Goal: Task Accomplishment & Management: Complete application form

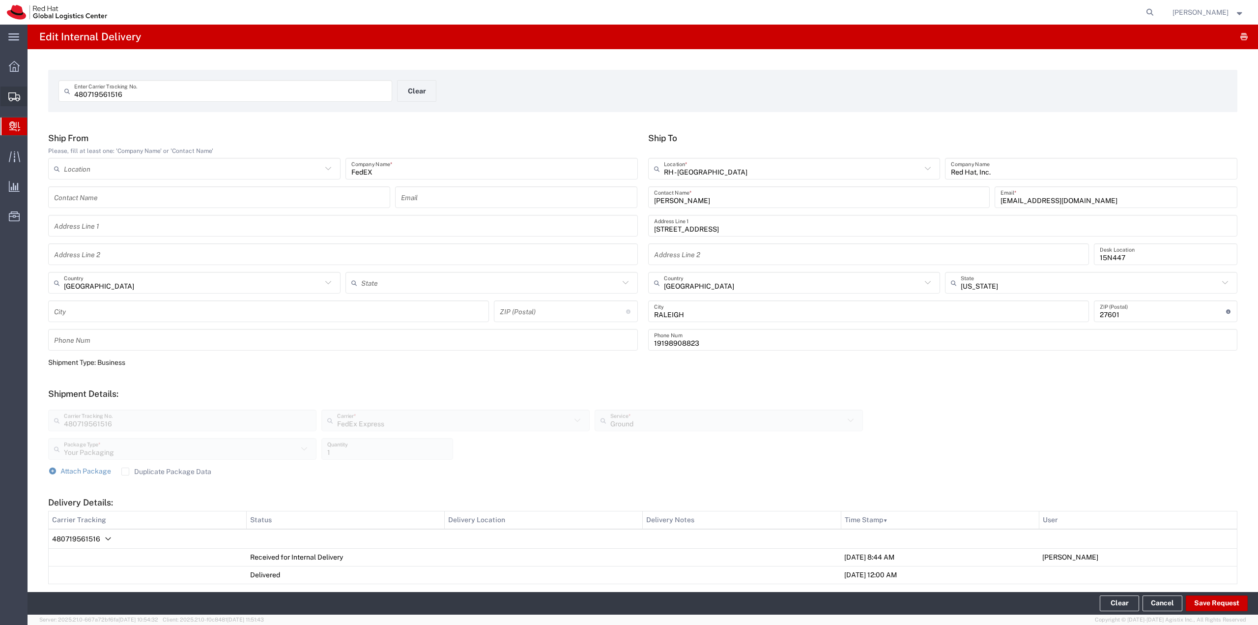
click at [0, 0] on span "Shipment Manager" at bounding box center [0, 0] width 0 height 0
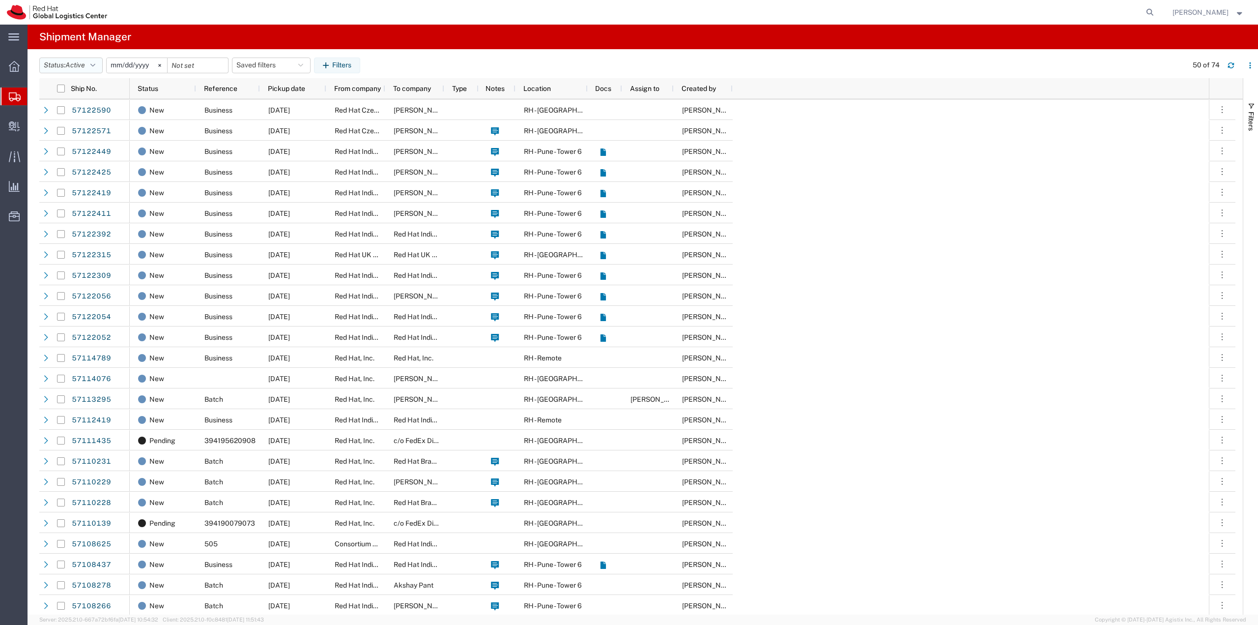
click at [94, 65] on icon "button" at bounding box center [92, 65] width 5 height 7
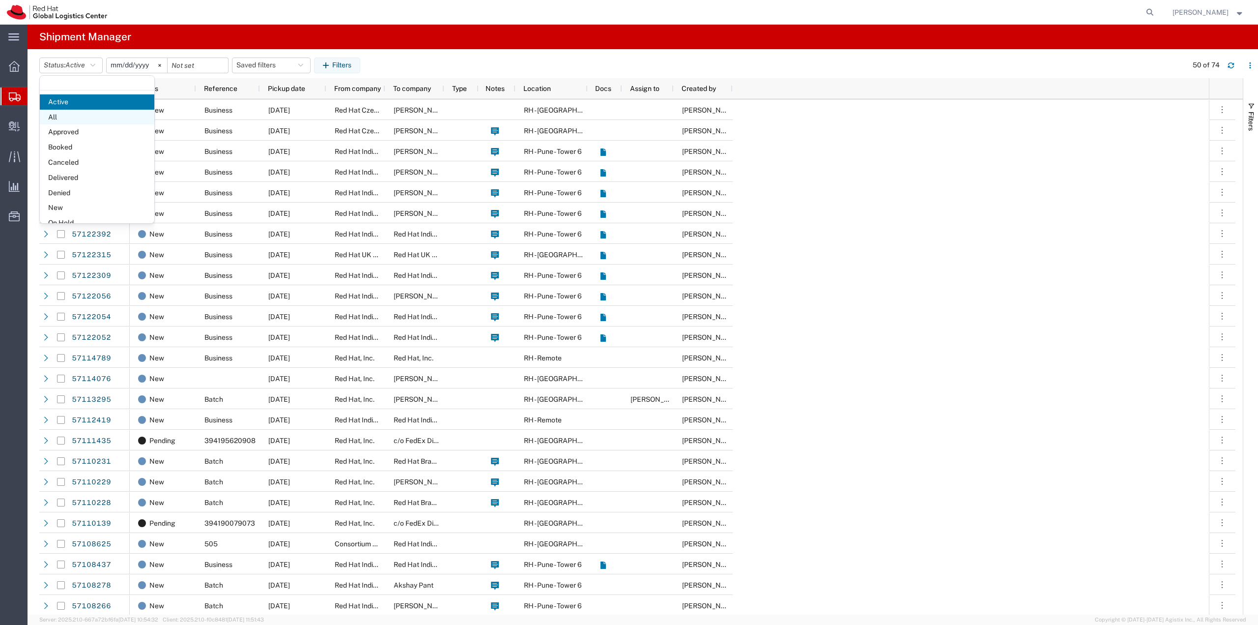
click at [74, 114] on span "All" at bounding box center [97, 117] width 115 height 15
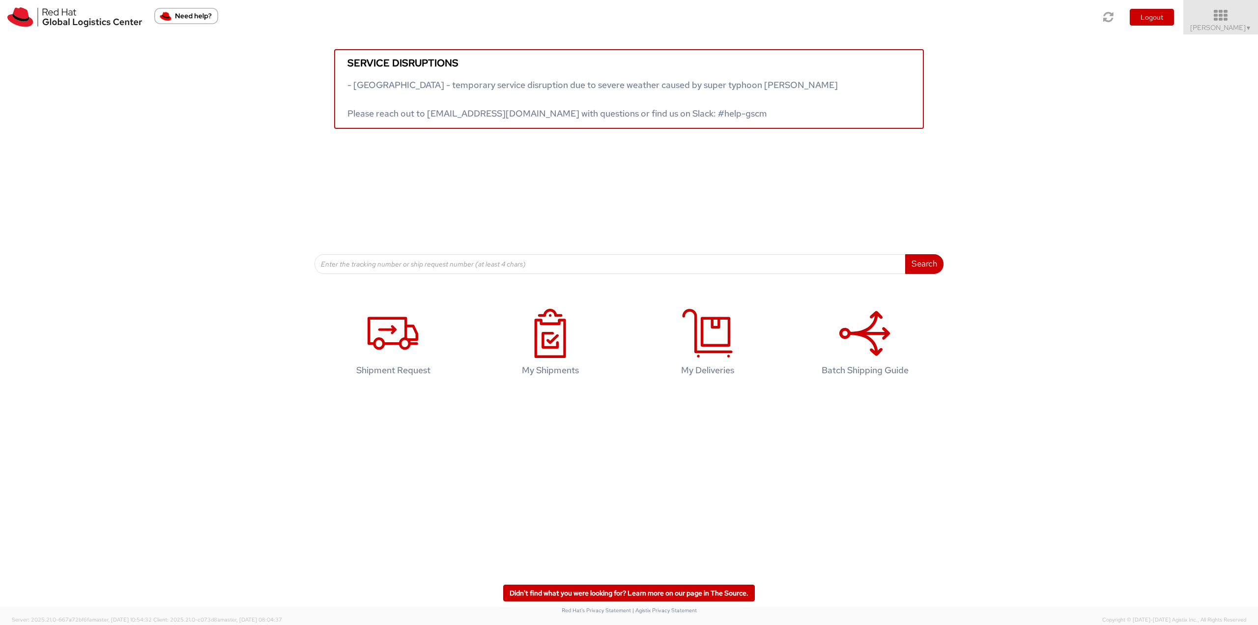
click at [1227, 24] on span "Jason Alexander ▼" at bounding box center [1220, 27] width 61 height 9
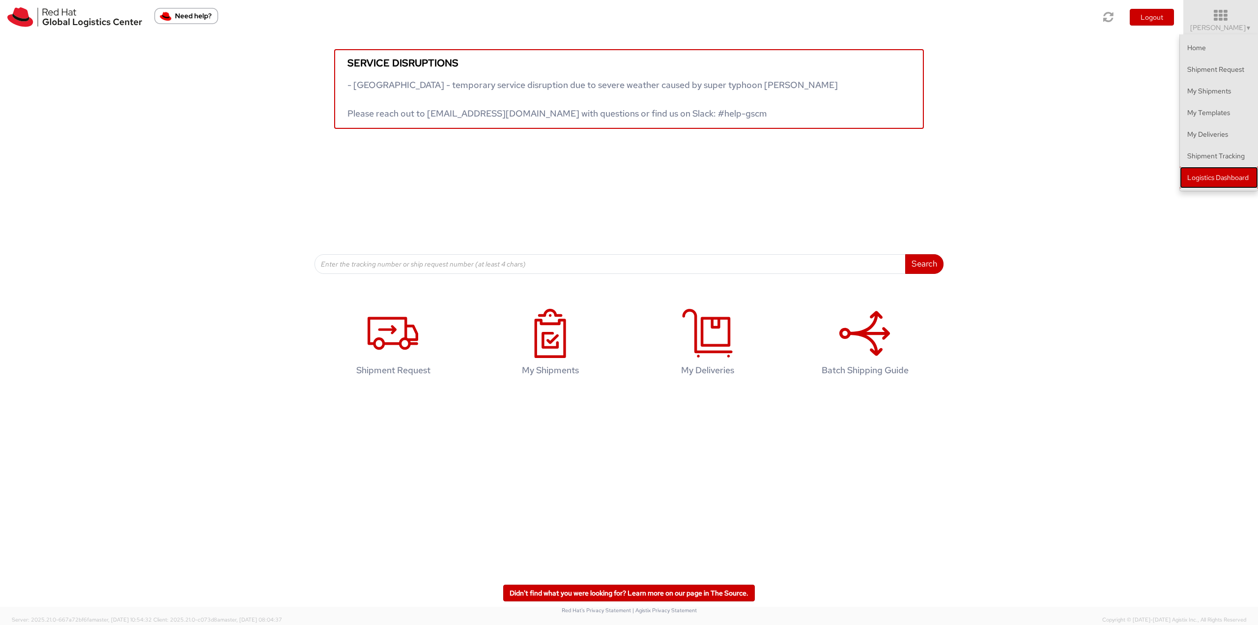
click at [1245, 175] on link "Logistics Dashboard" at bounding box center [1219, 178] width 78 height 22
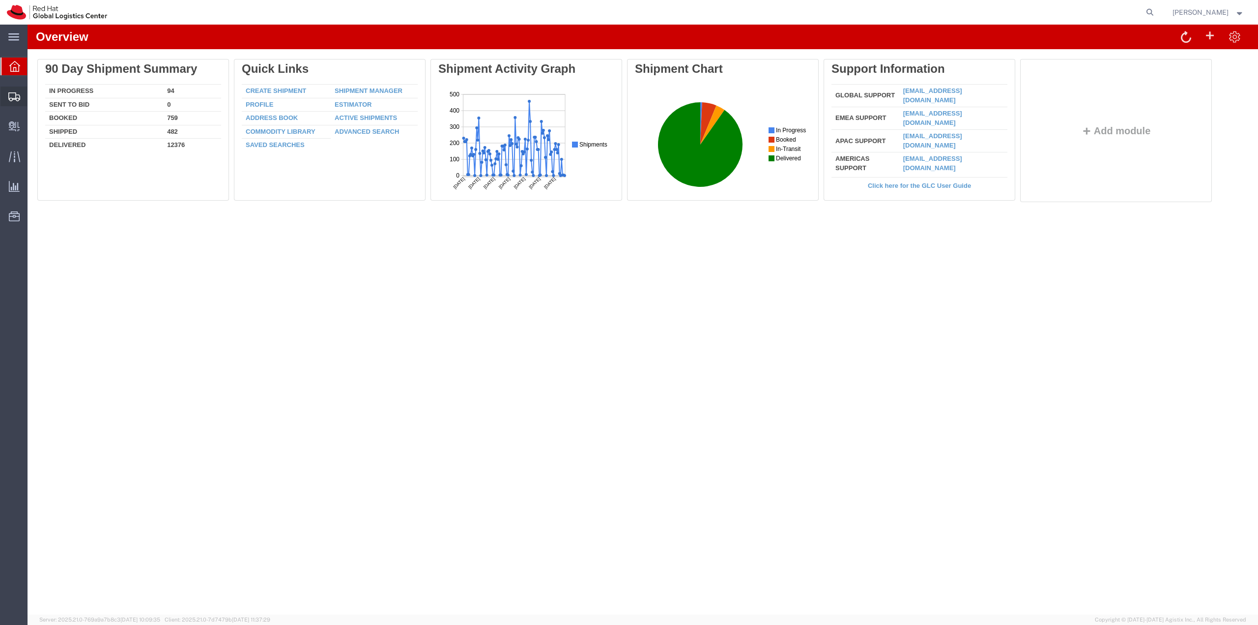
click at [0, 0] on span "Shipment Manager" at bounding box center [0, 0] width 0 height 0
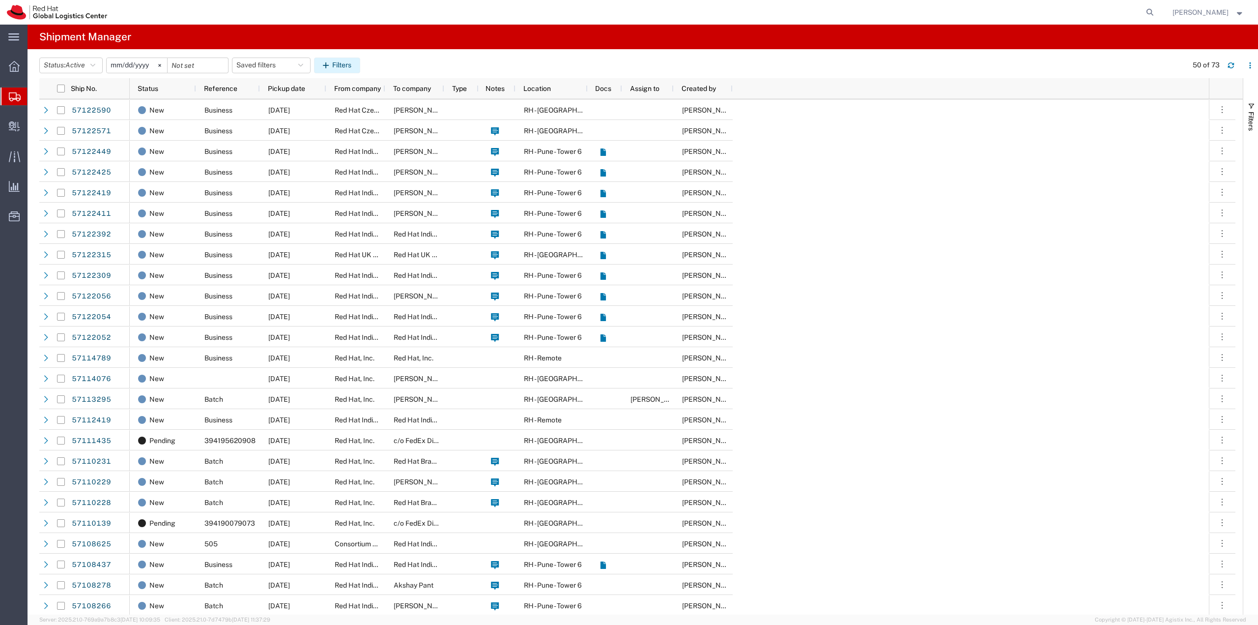
click at [336, 62] on button "Filters" at bounding box center [337, 66] width 46 height 16
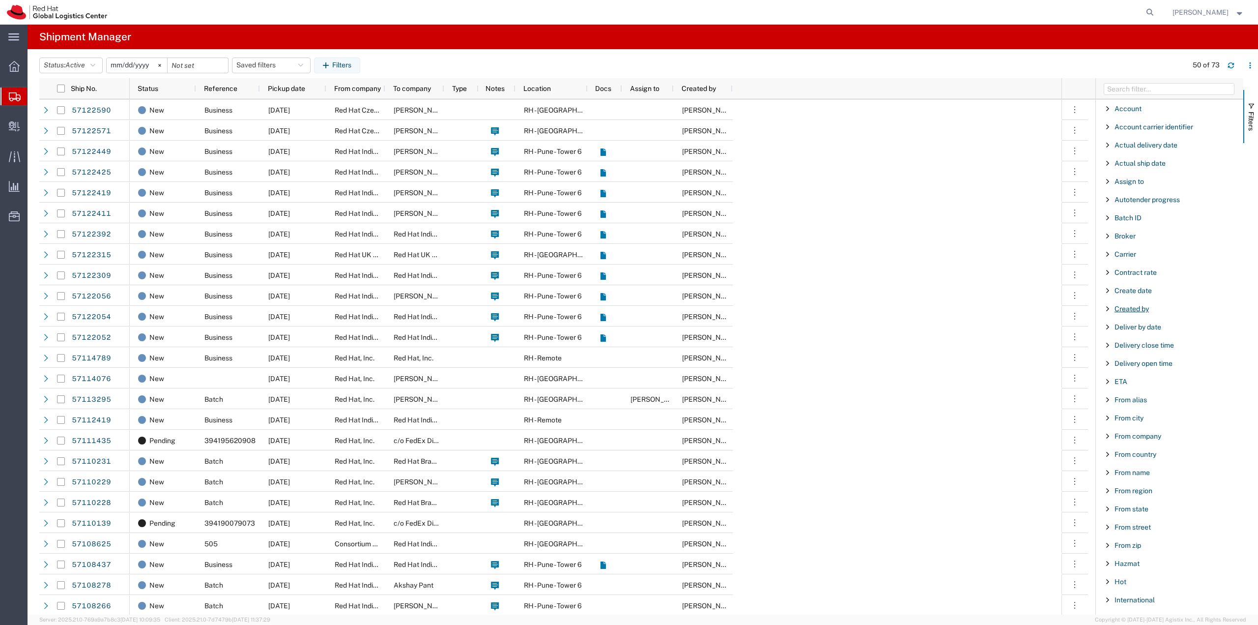
click at [1133, 307] on span "Created by" at bounding box center [1132, 309] width 34 height 8
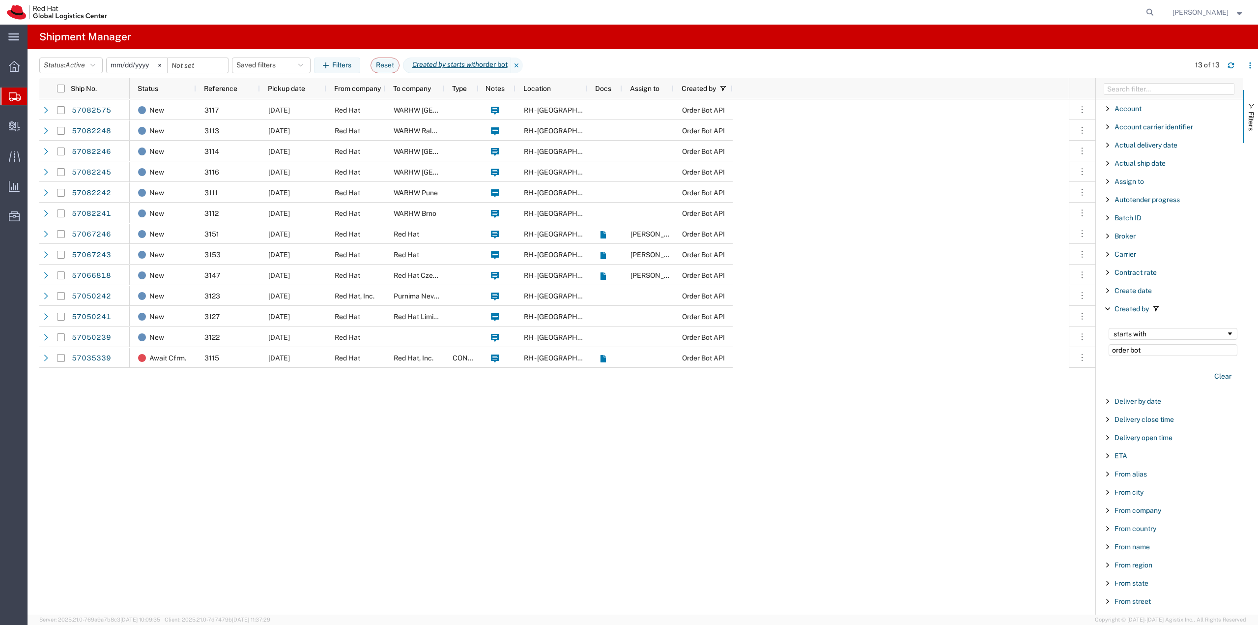
type input "order bot"
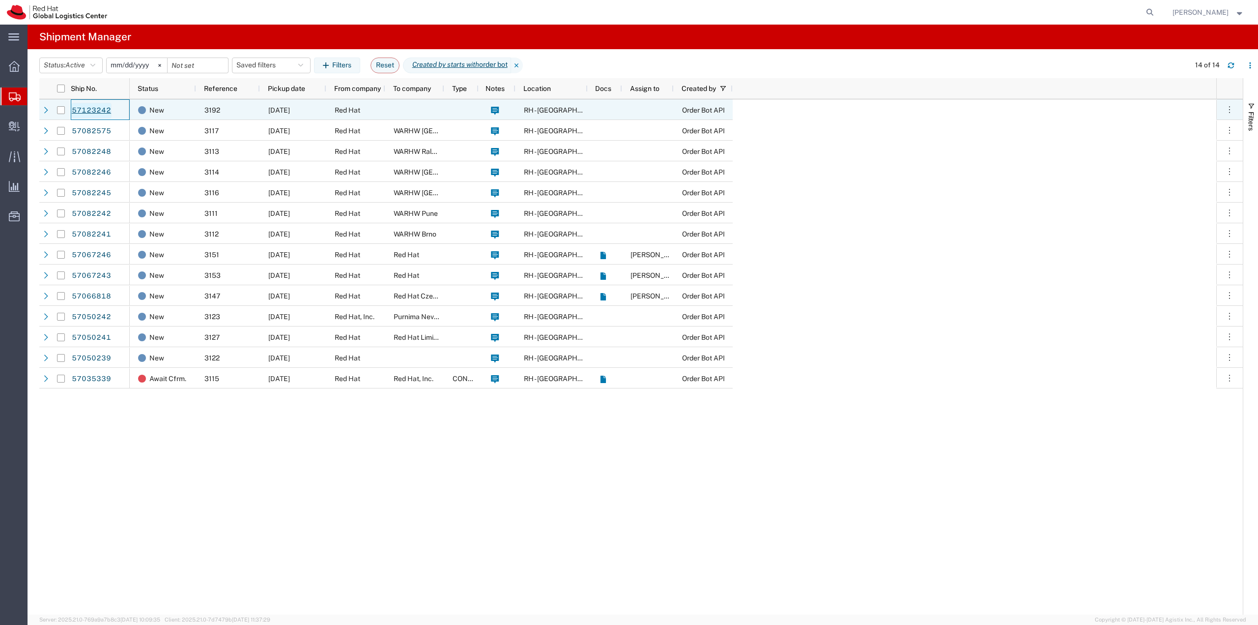
click at [90, 109] on link "57123242" at bounding box center [91, 111] width 40 height 16
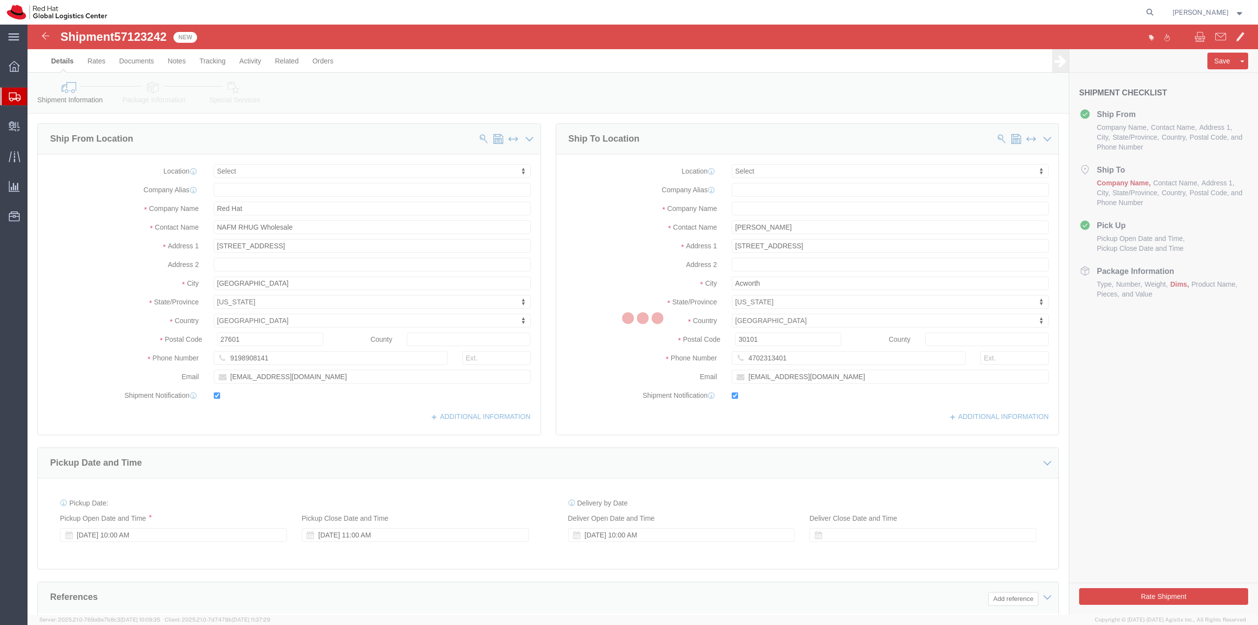
select select
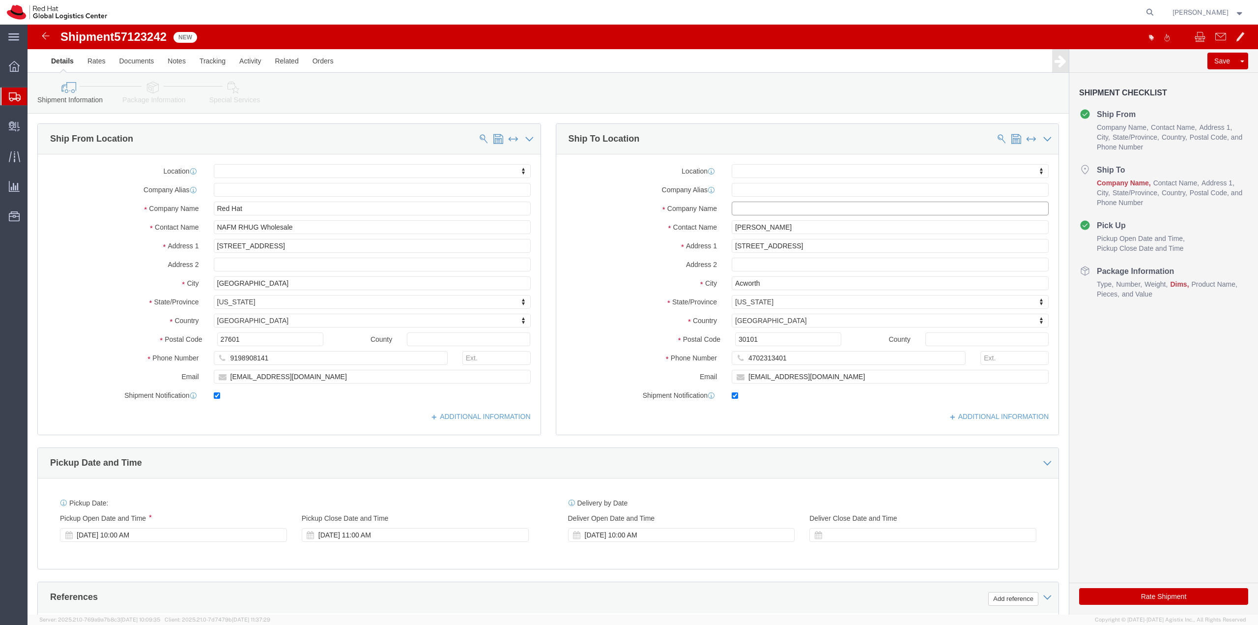
click input "text"
type input "Red HAt"
click input "[PERSON_NAME]"
type input "[PERSON_NAME]"
click input "4702313401"
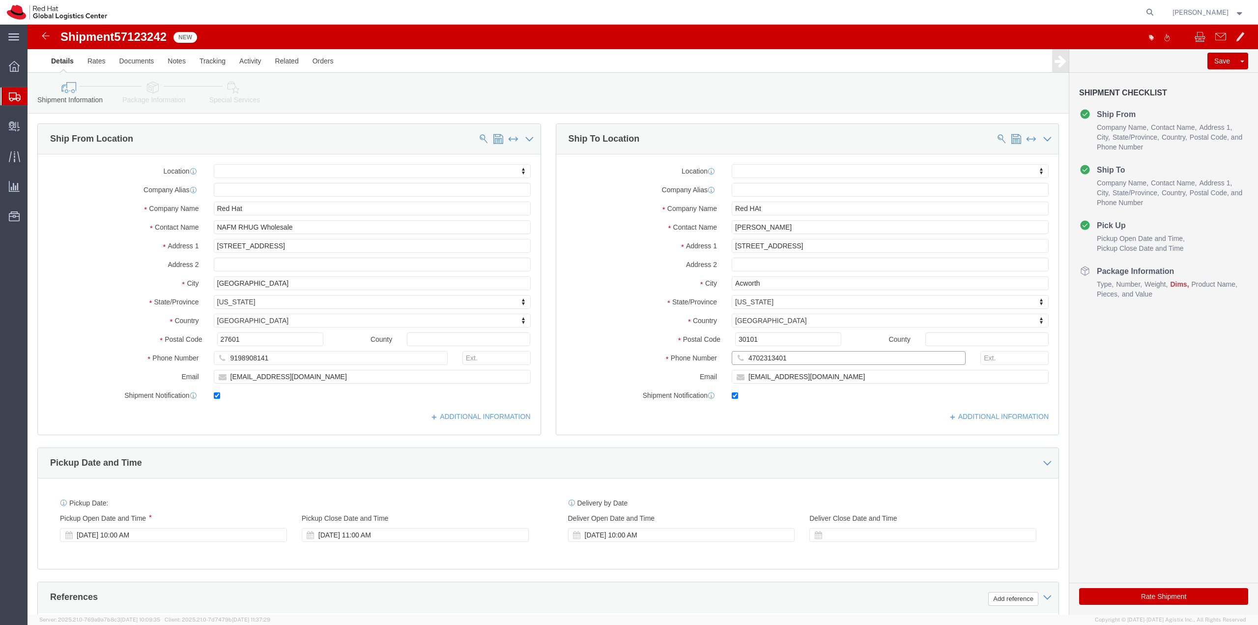
click input "4702313401"
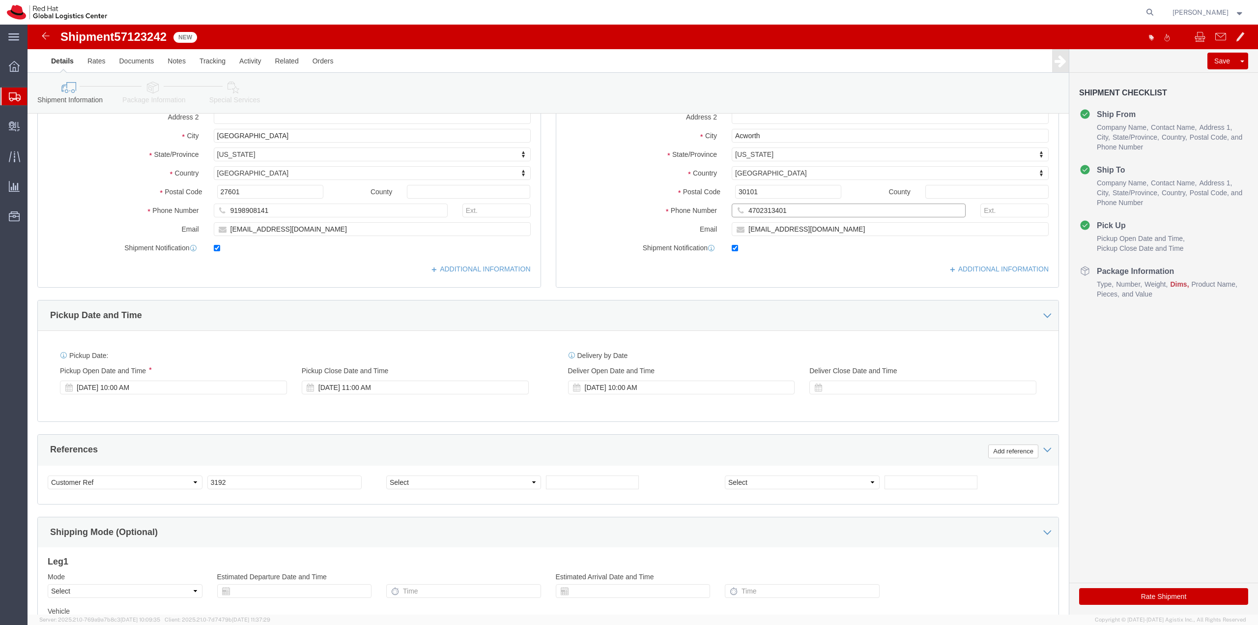
scroll to position [254, 0]
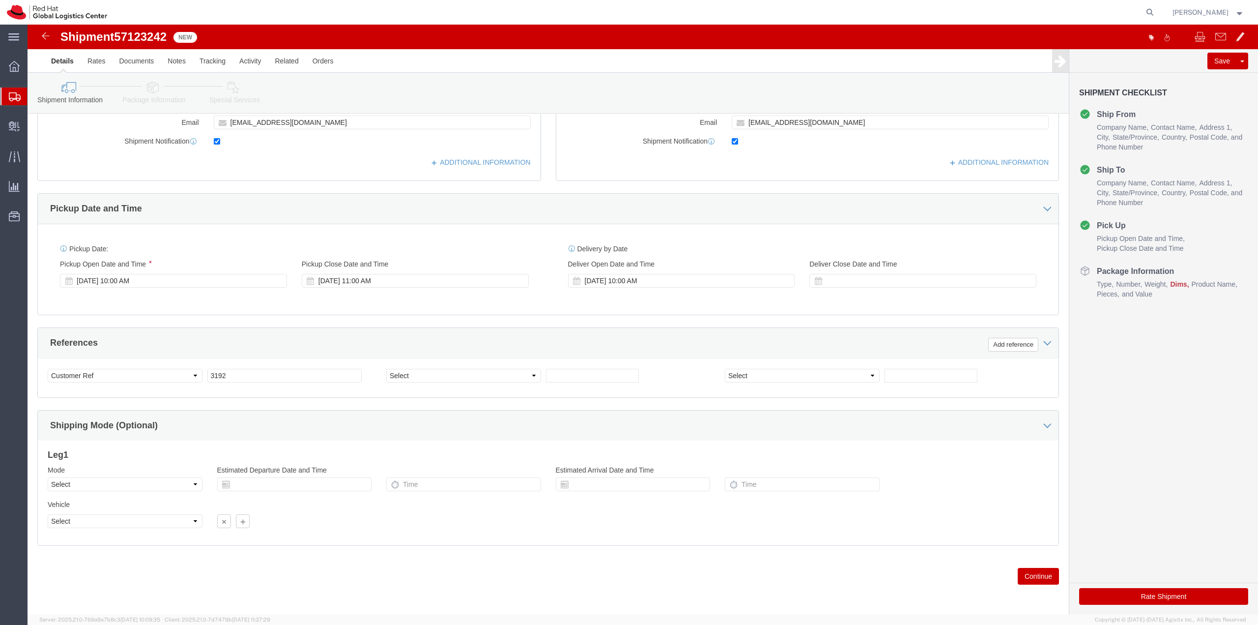
click button "Continue"
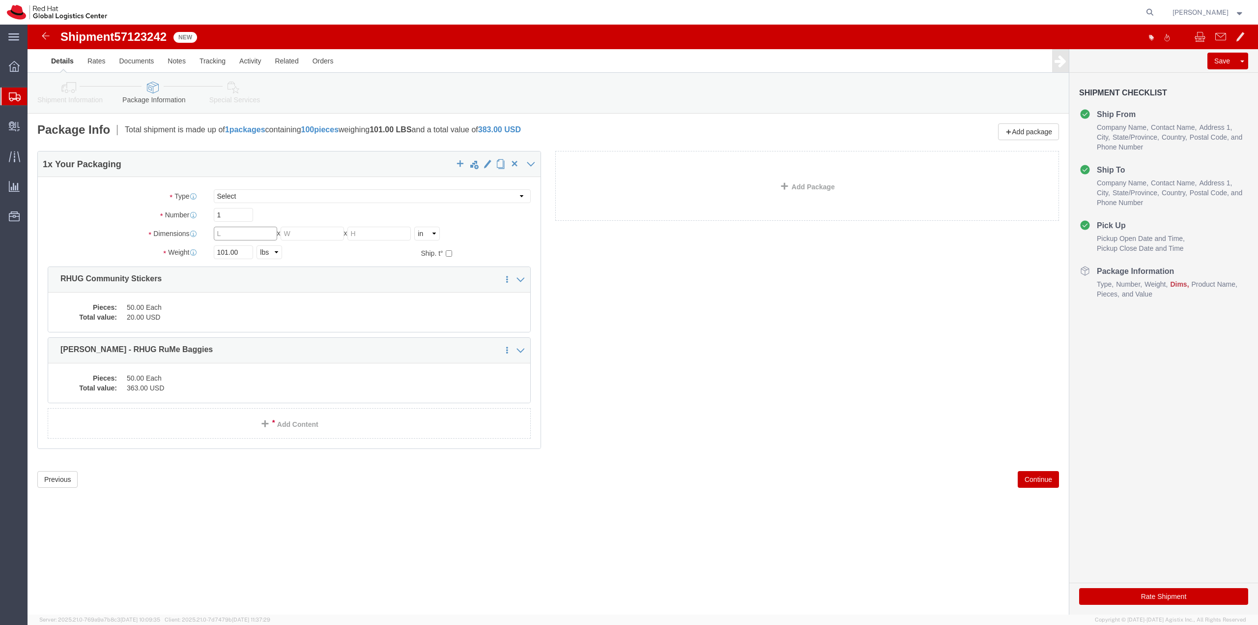
click input "text"
type input "12"
type input "10"
type input "8"
type input "4"
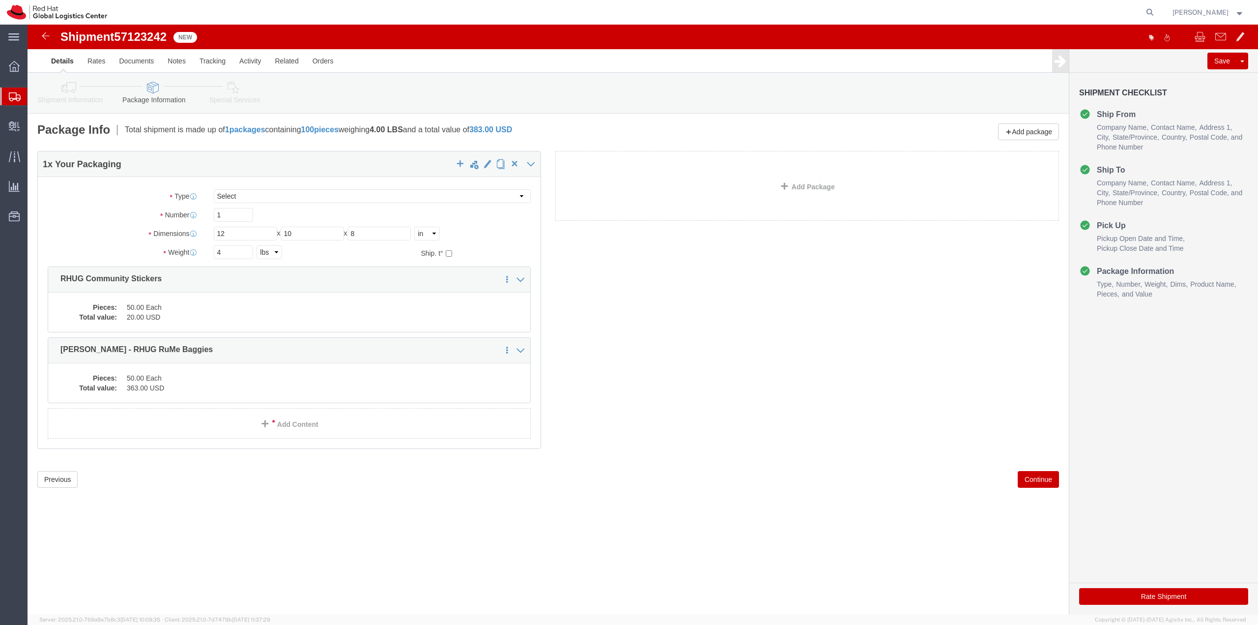
click button "Continue"
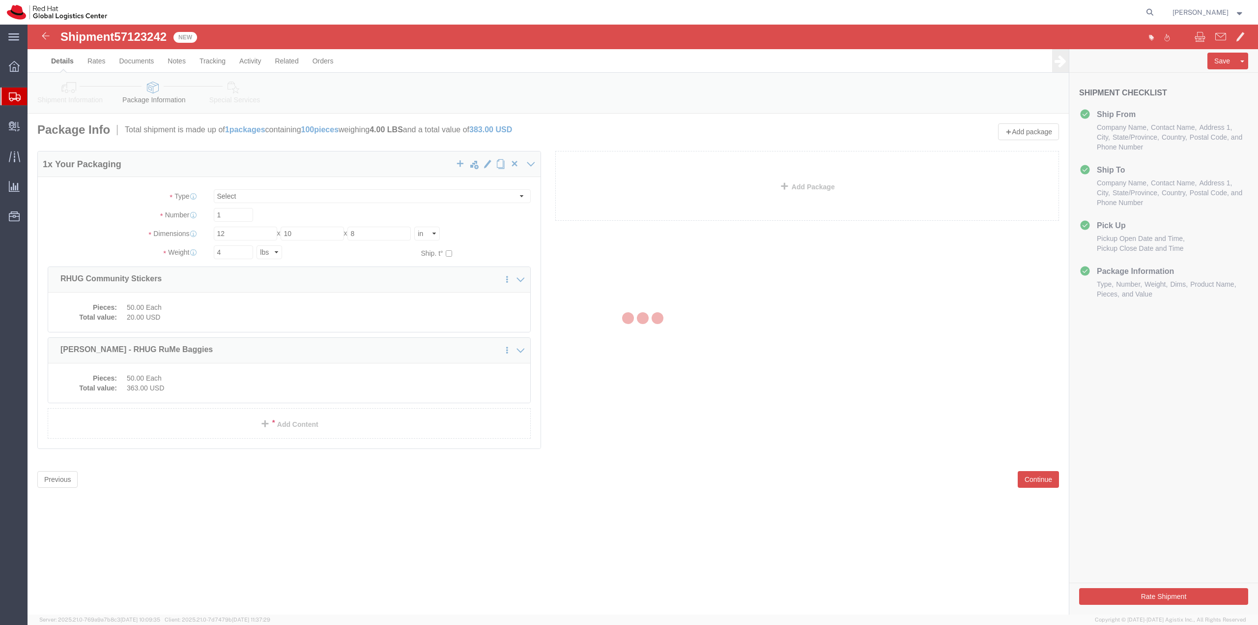
select select
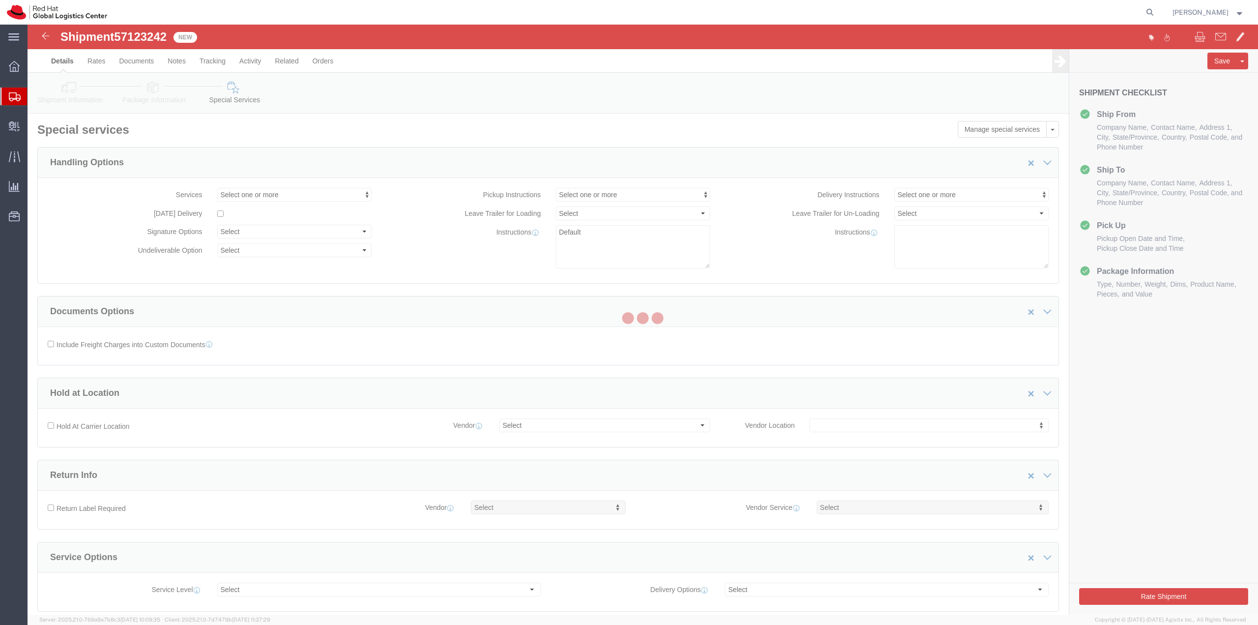
select select "COSTCENTER"
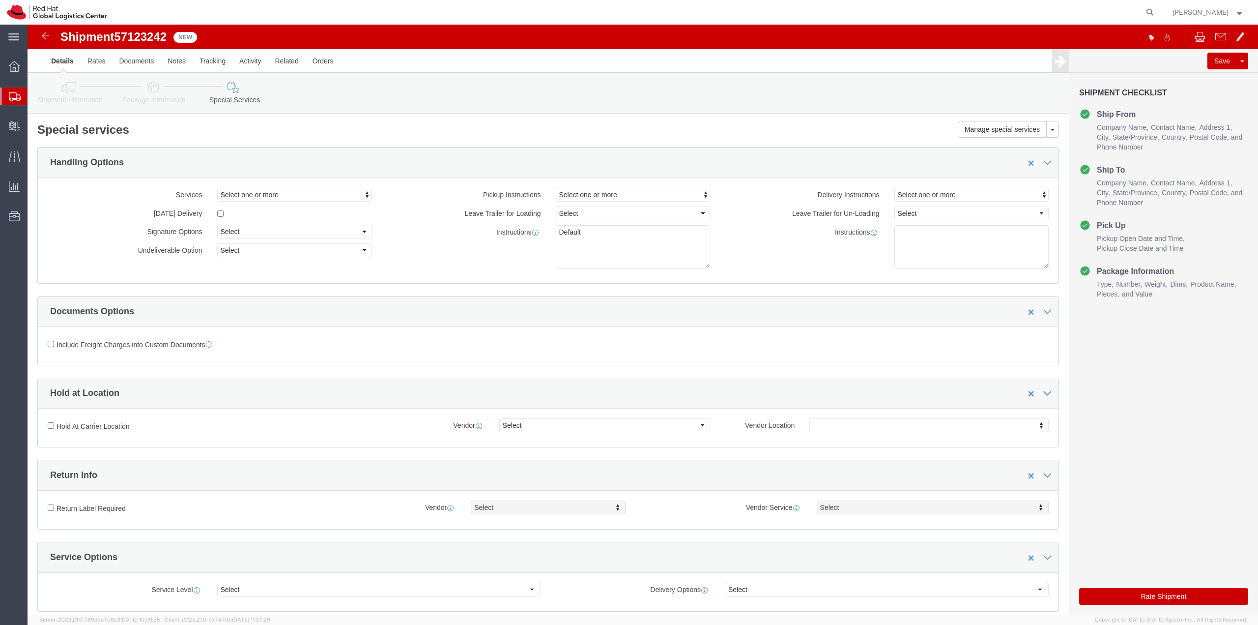
click button "Rate Shipment"
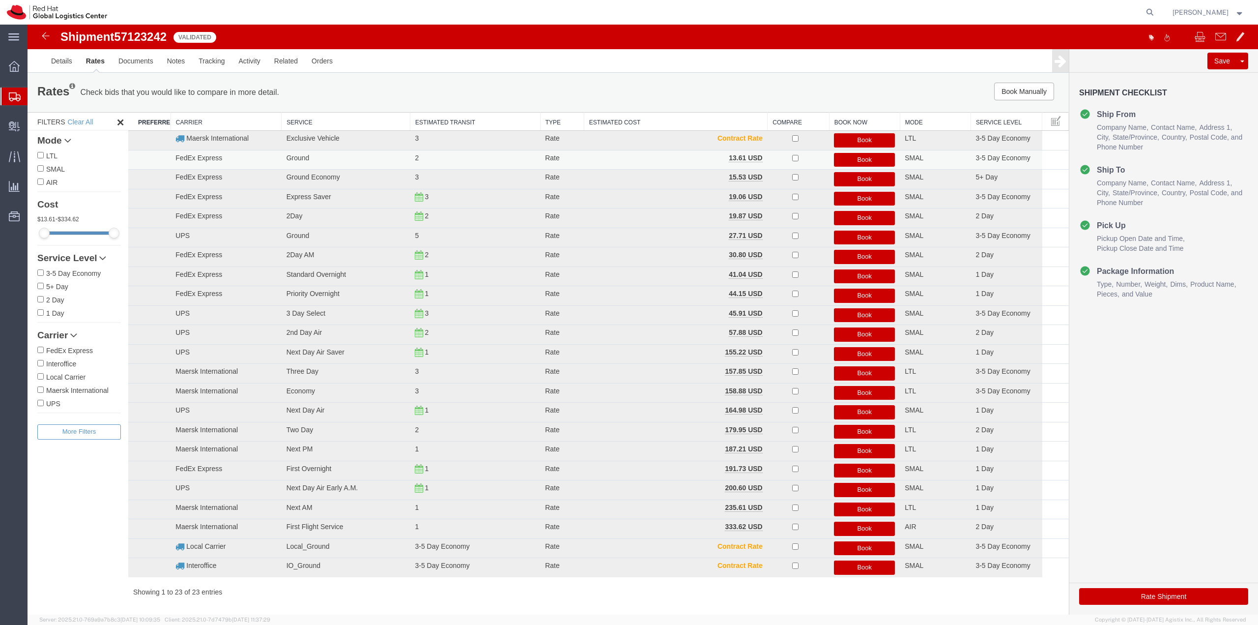
click at [844, 160] on button "Book" at bounding box center [864, 160] width 61 height 14
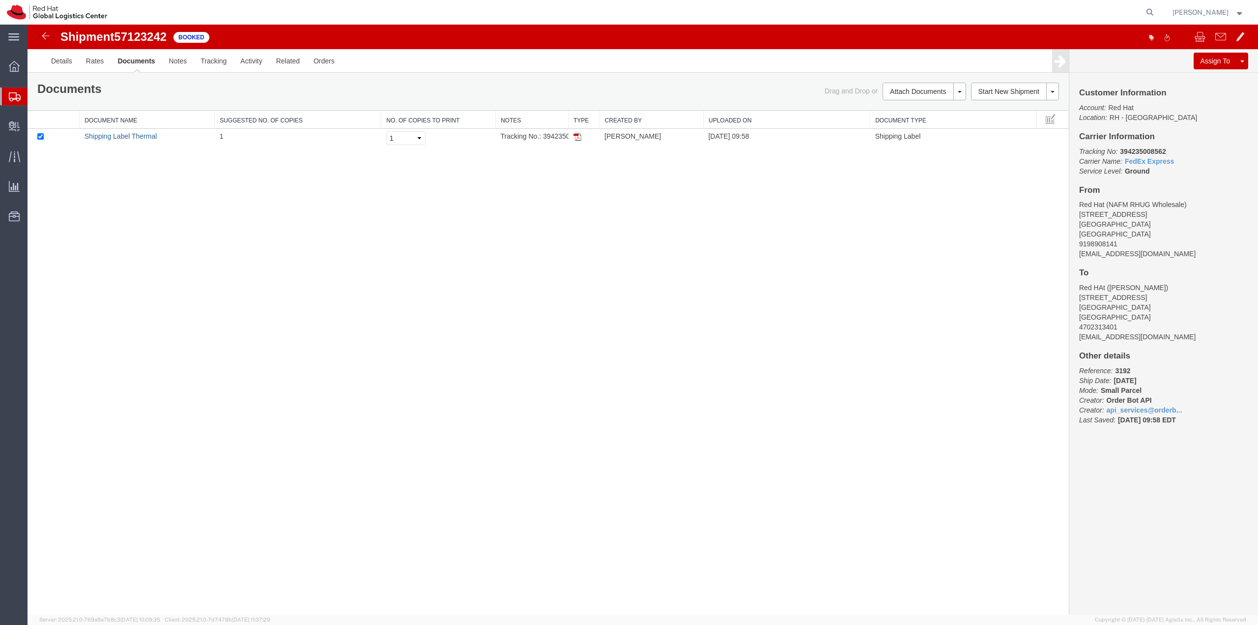
drag, startPoint x: 133, startPoint y: 137, endPoint x: 99, endPoint y: 180, distance: 55.3
click at [133, 137] on link "Shipping Label Thermal" at bounding box center [121, 136] width 73 height 8
click at [10, 67] on icon at bounding box center [14, 66] width 11 height 11
